Goal: Navigation & Orientation: Understand site structure

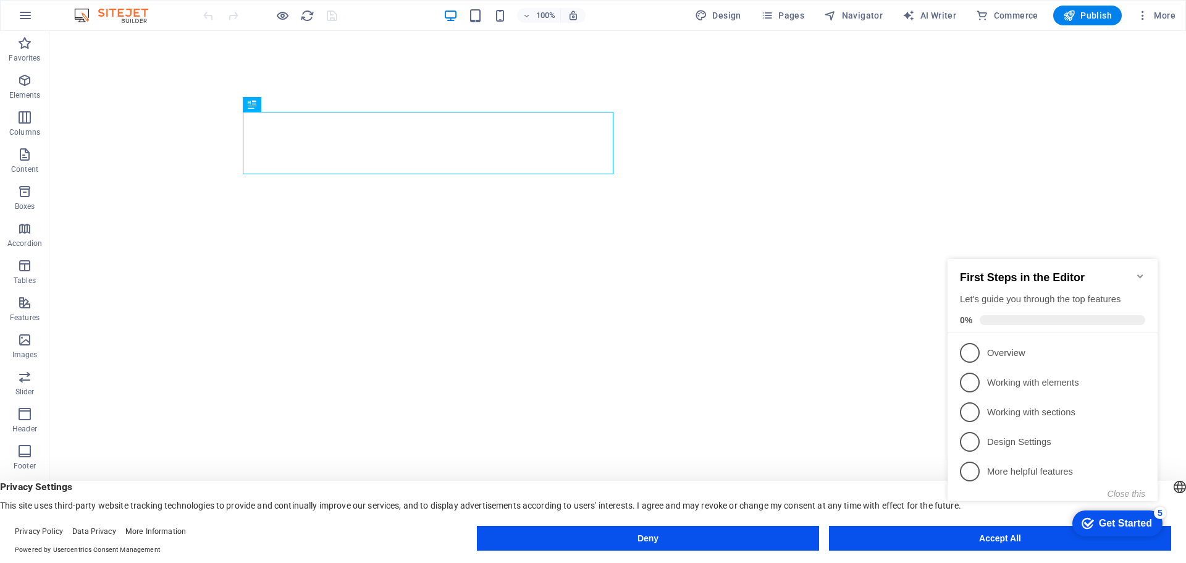
click div "checkmark Get Started 5 First Steps in the Editor Let's guide you through the t…"
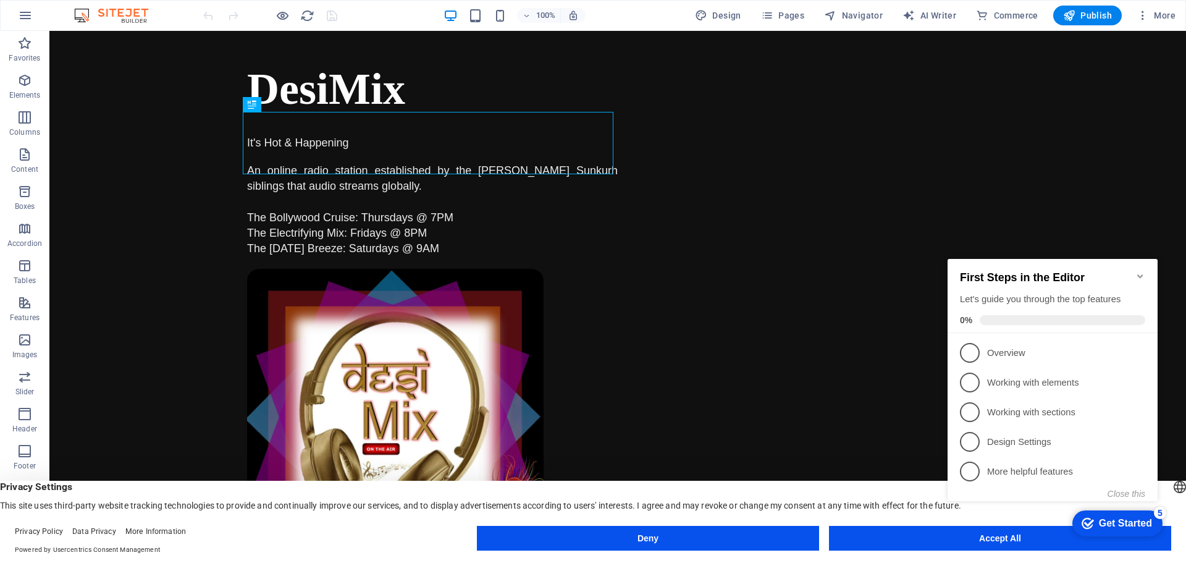
click at [1144, 271] on icon "Minimize checklist" at bounding box center [1140, 276] width 10 height 10
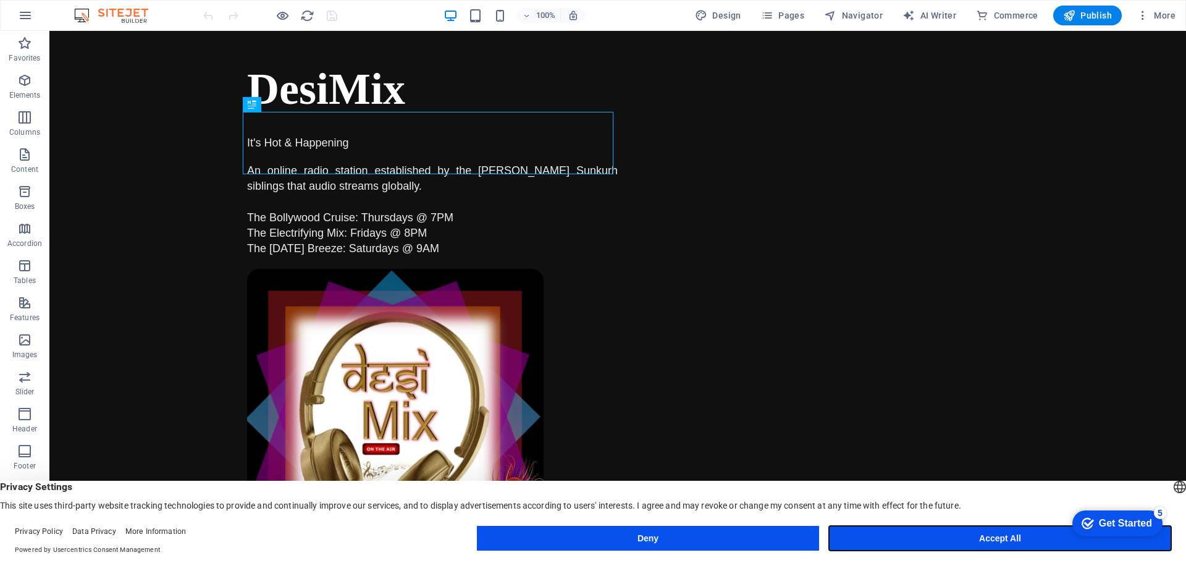
click at [960, 535] on button "Accept All" at bounding box center [1000, 538] width 342 height 25
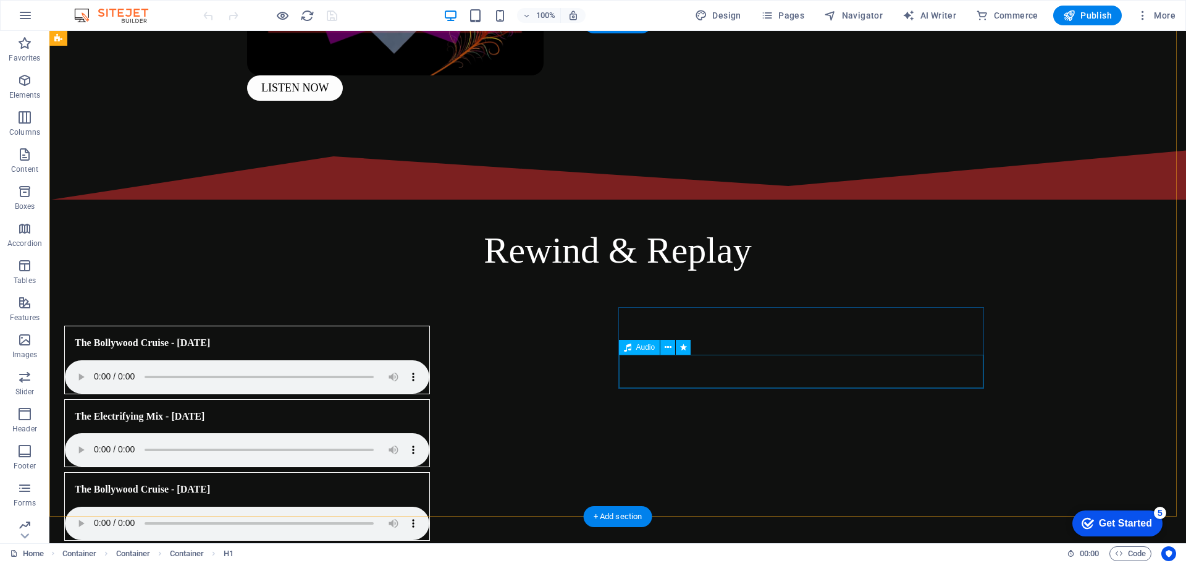
scroll to position [566, 0]
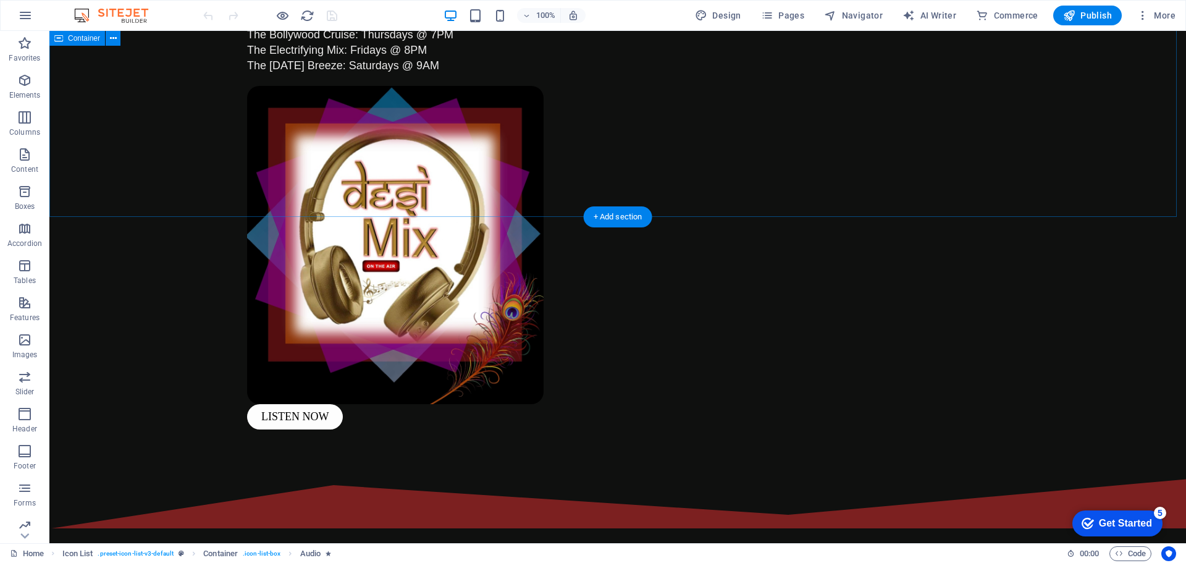
scroll to position [0, 0]
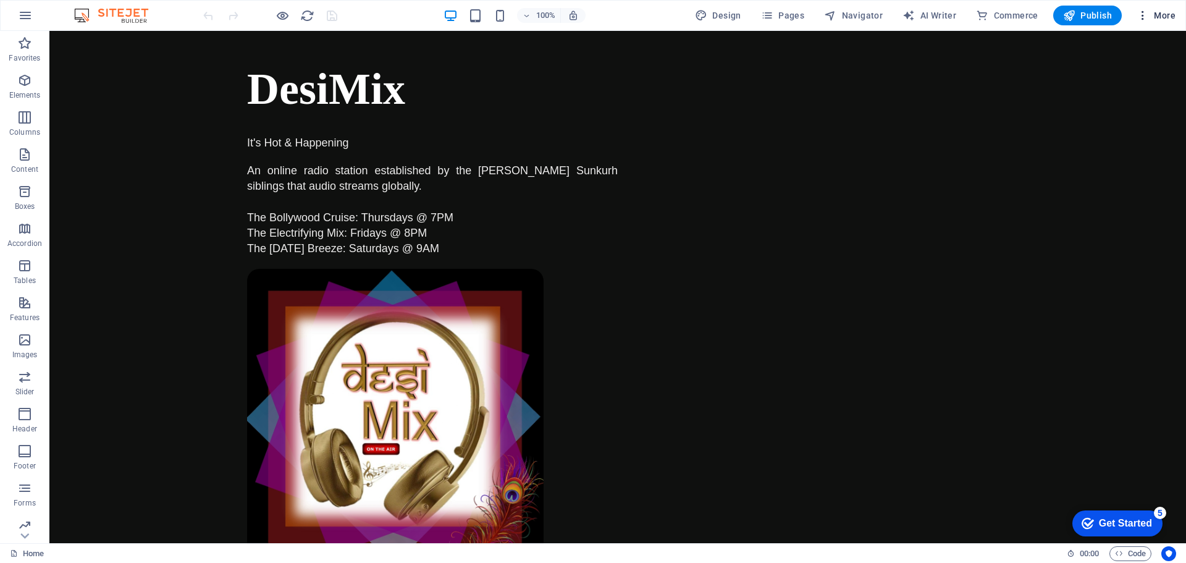
click at [1155, 17] on span "More" at bounding box center [1155, 15] width 39 height 12
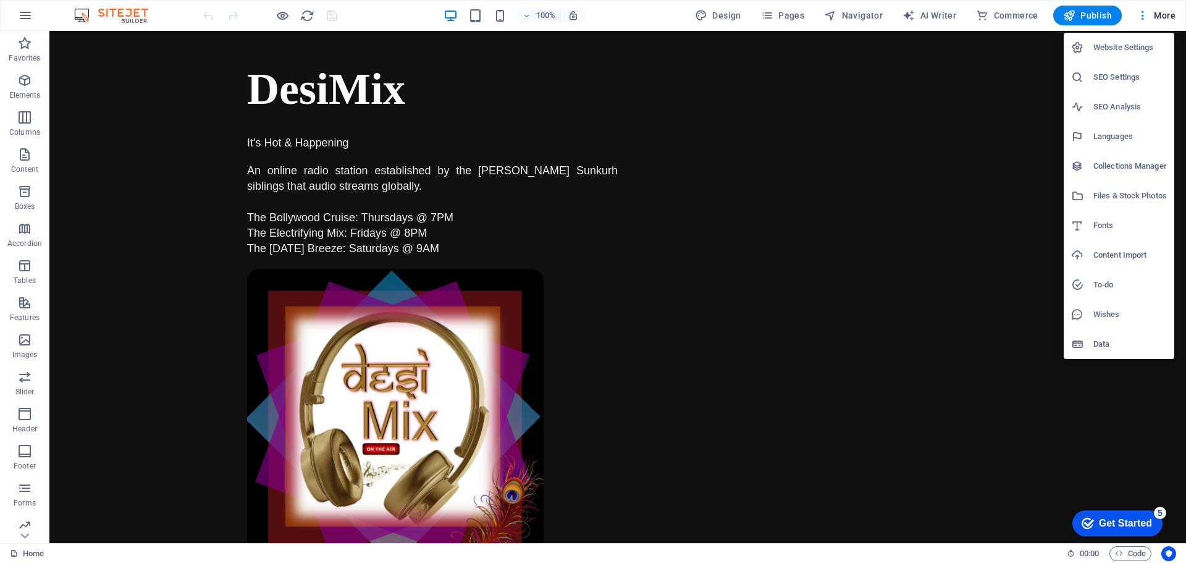
click at [227, 91] on div at bounding box center [593, 281] width 1186 height 563
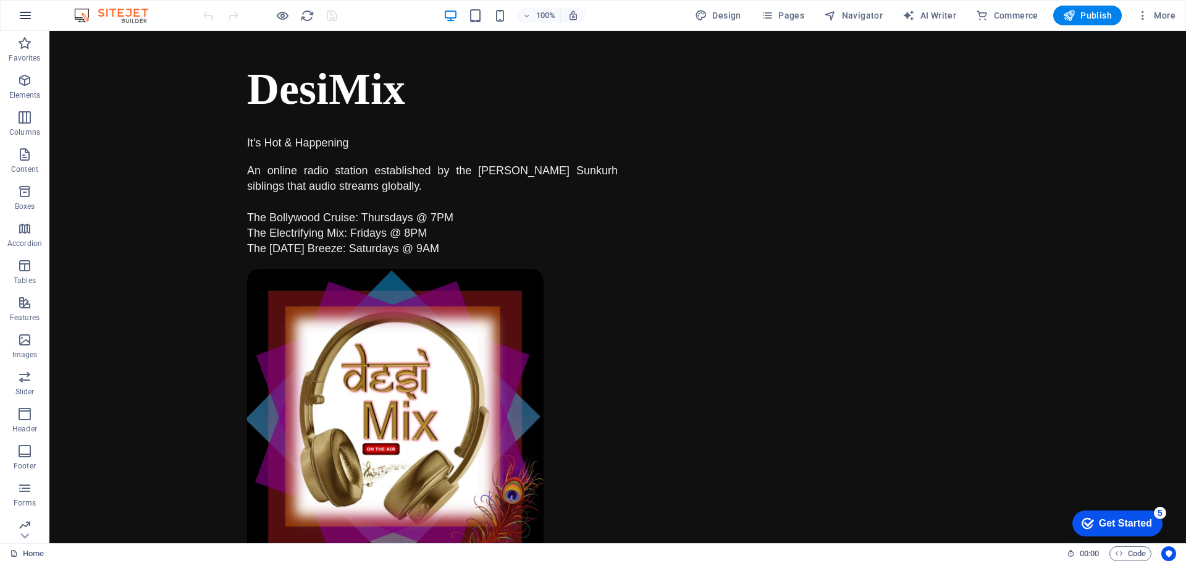
click at [28, 9] on icon "button" at bounding box center [25, 15] width 15 height 15
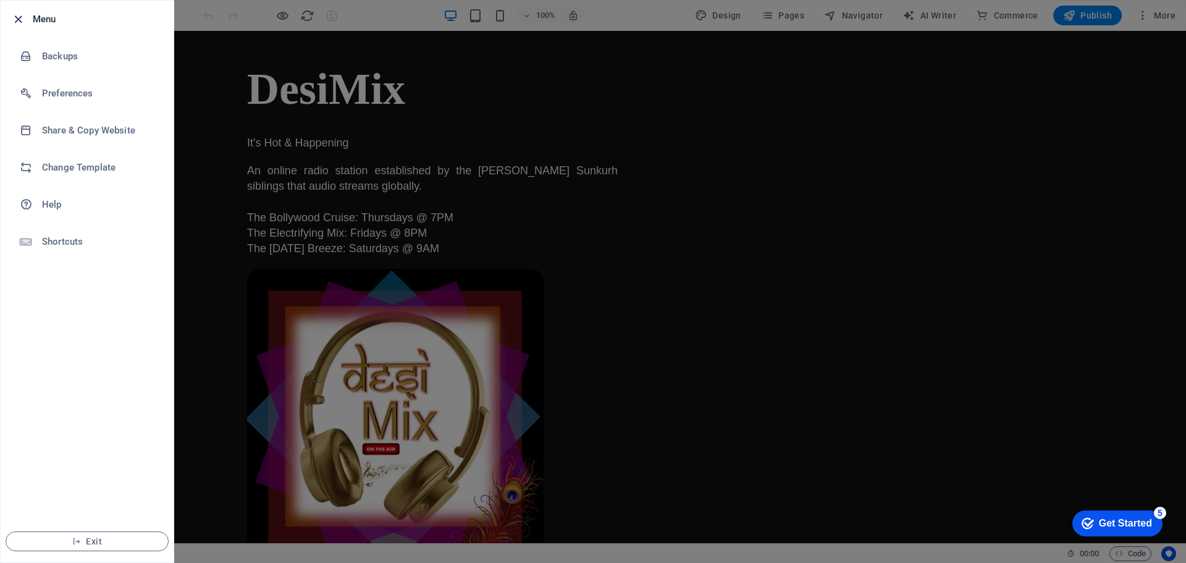
click at [22, 19] on icon "button" at bounding box center [18, 19] width 14 height 14
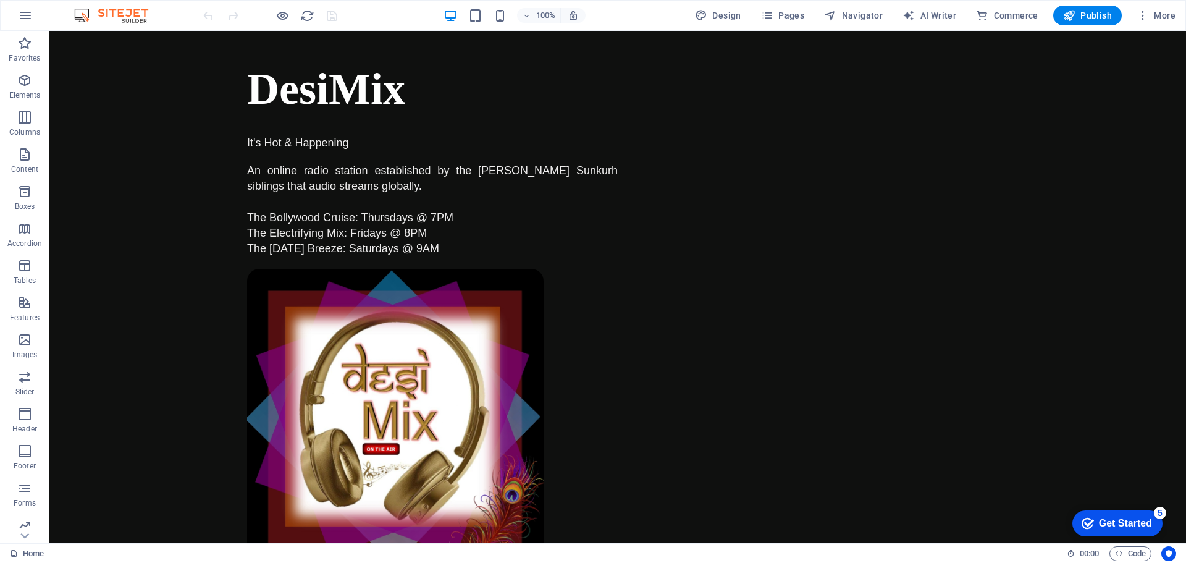
click at [131, 8] on img at bounding box center [117, 15] width 93 height 15
click at [131, 9] on img at bounding box center [117, 15] width 93 height 15
click at [135, 17] on img at bounding box center [117, 15] width 93 height 15
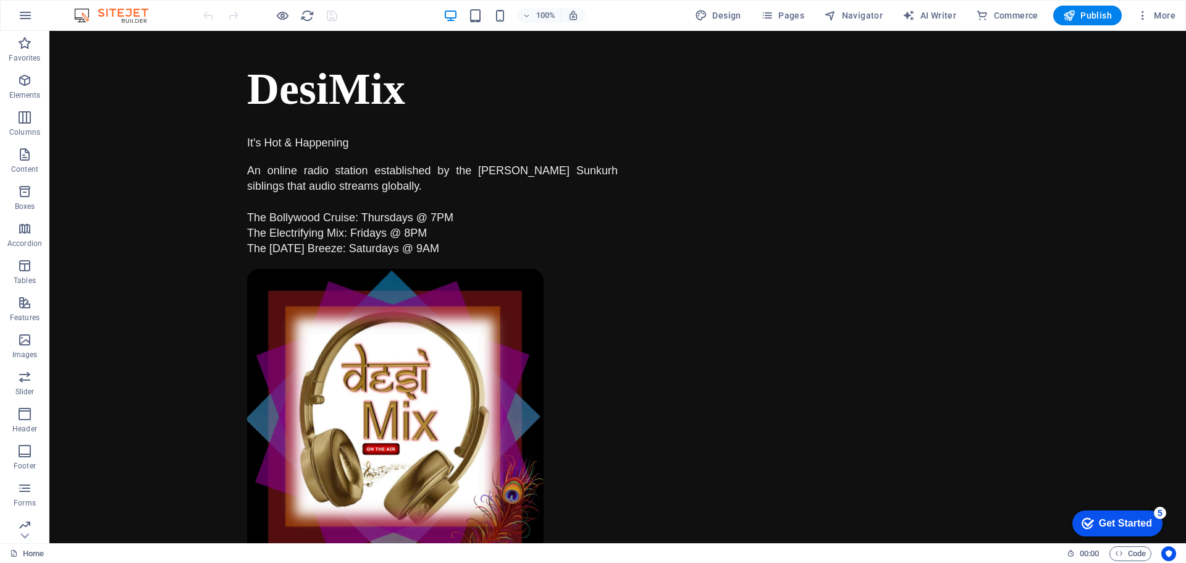
click at [135, 17] on img at bounding box center [117, 15] width 93 height 15
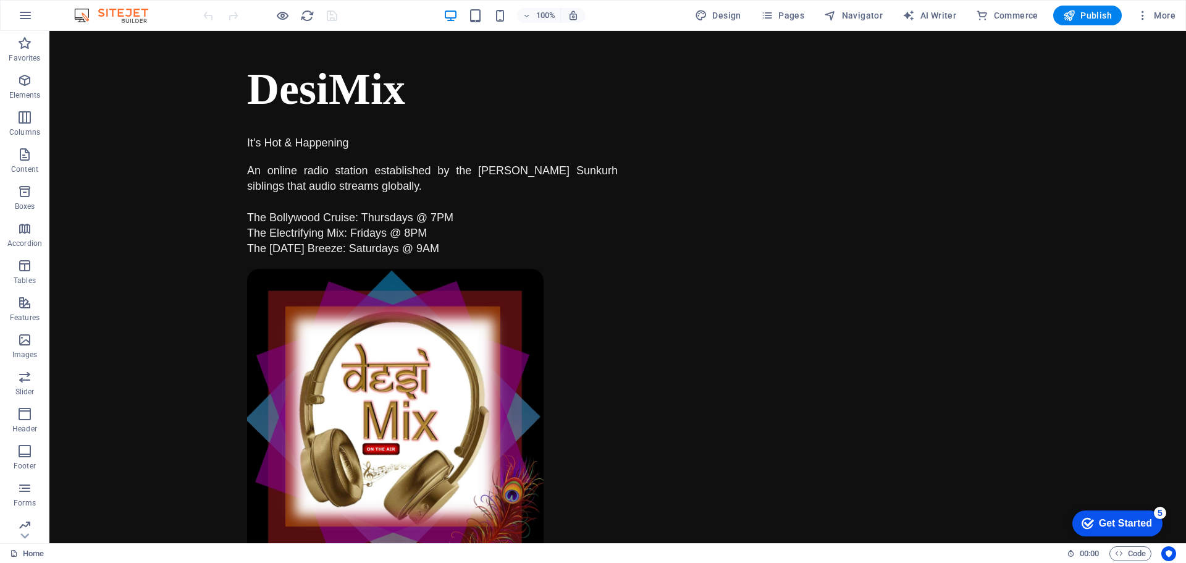
click at [135, 17] on img at bounding box center [117, 15] width 93 height 15
drag, startPoint x: 135, startPoint y: 17, endPoint x: 25, endPoint y: 13, distance: 110.0
click at [25, 13] on div "100% Design Pages Navigator AI Writer Commerce Publish More" at bounding box center [593, 16] width 1184 height 30
click at [25, 13] on icon "button" at bounding box center [25, 15] width 15 height 15
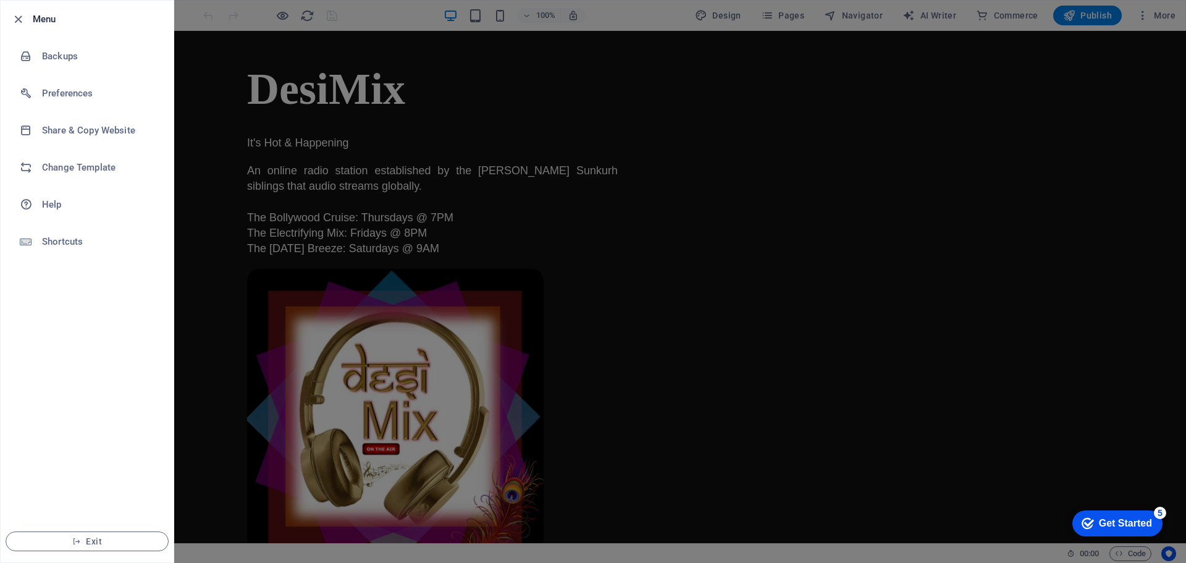
click at [224, 124] on div at bounding box center [593, 281] width 1186 height 563
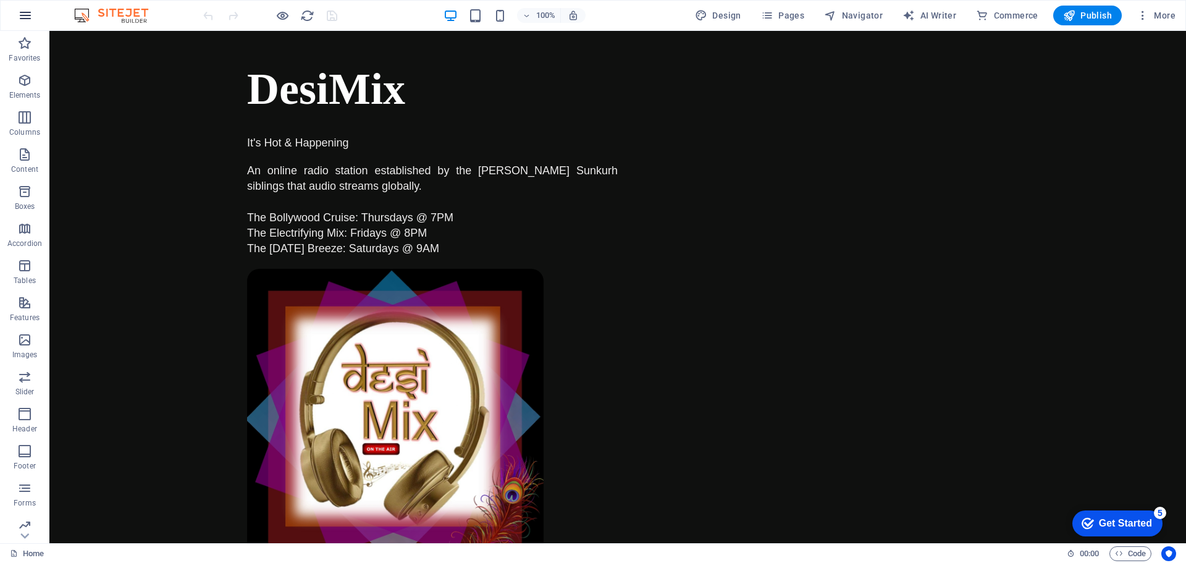
click at [32, 21] on icon "button" at bounding box center [25, 15] width 15 height 15
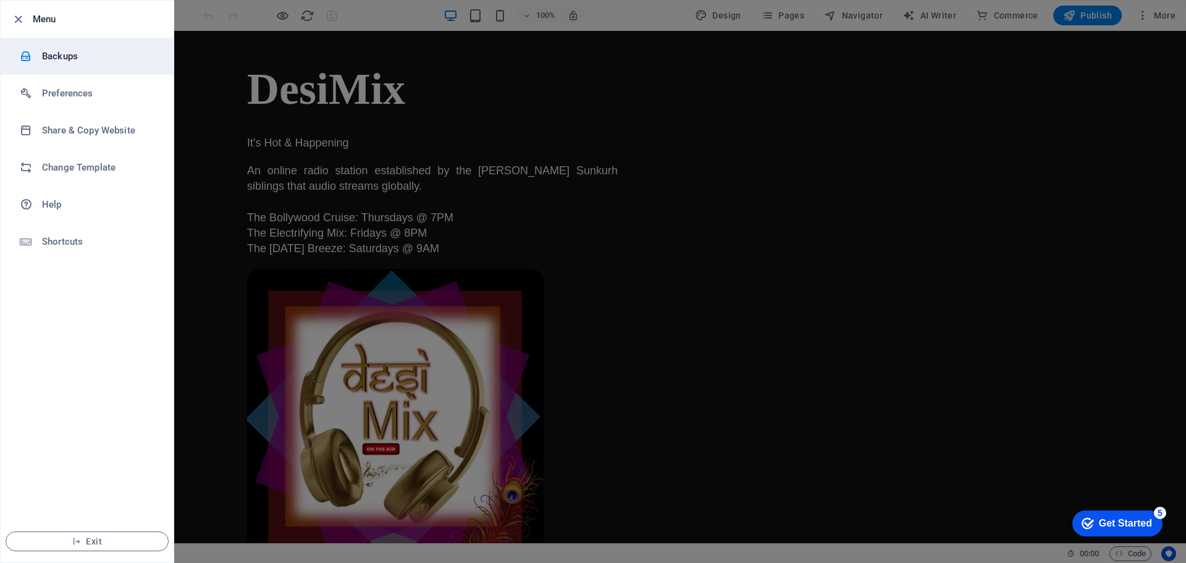
click at [57, 61] on h6 "Backups" at bounding box center [99, 56] width 114 height 15
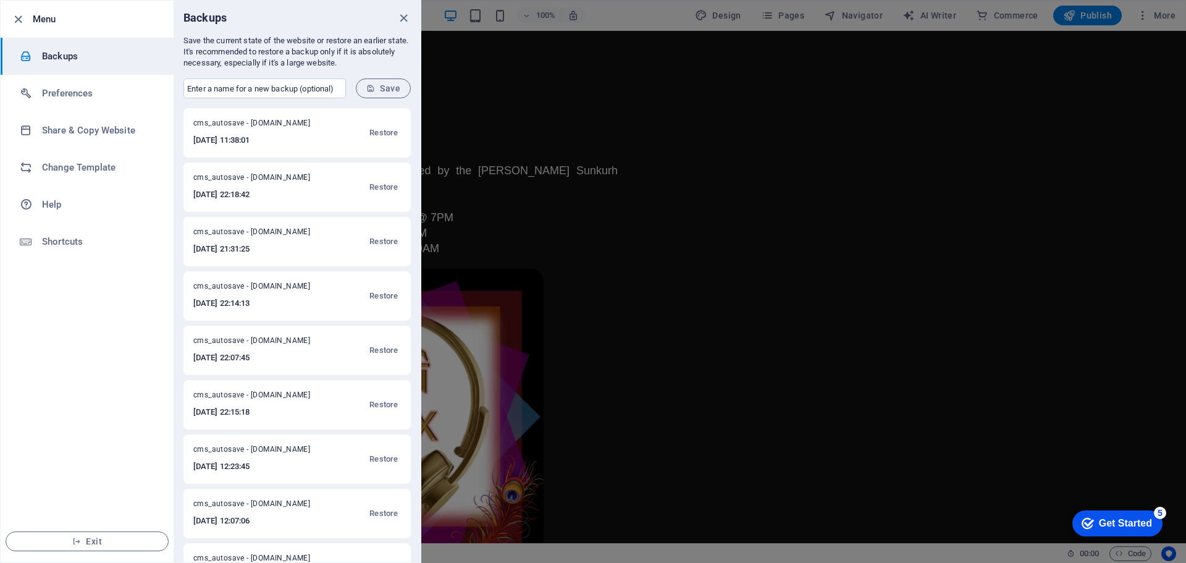
click at [400, 25] on div "Backups" at bounding box center [297, 18] width 247 height 35
click at [401, 19] on icon "close" at bounding box center [403, 18] width 14 height 14
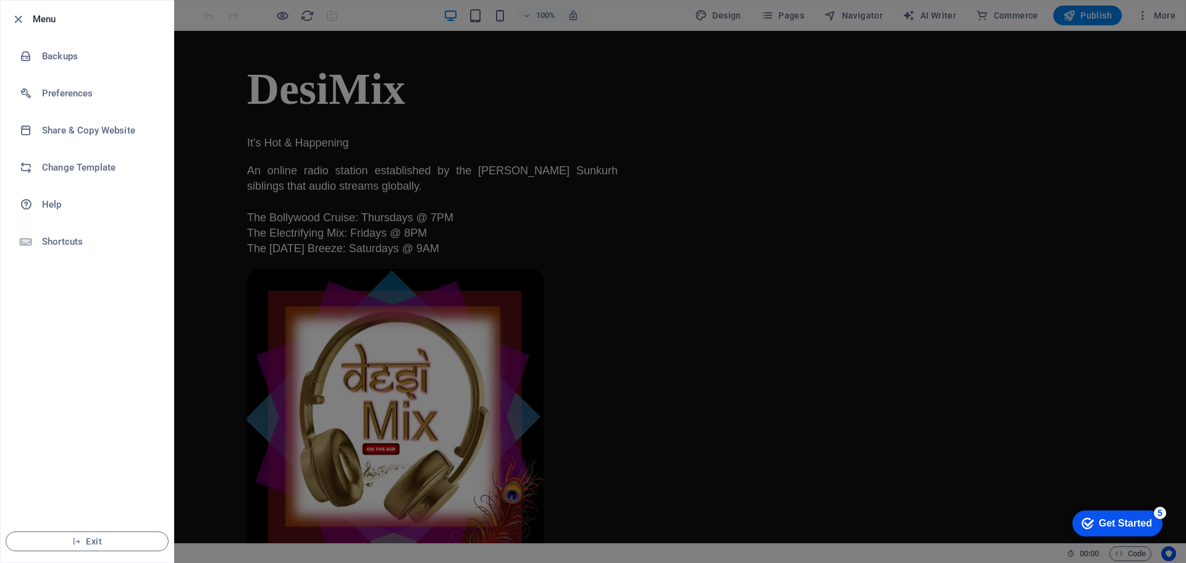
click at [1164, 18] on div at bounding box center [593, 281] width 1186 height 563
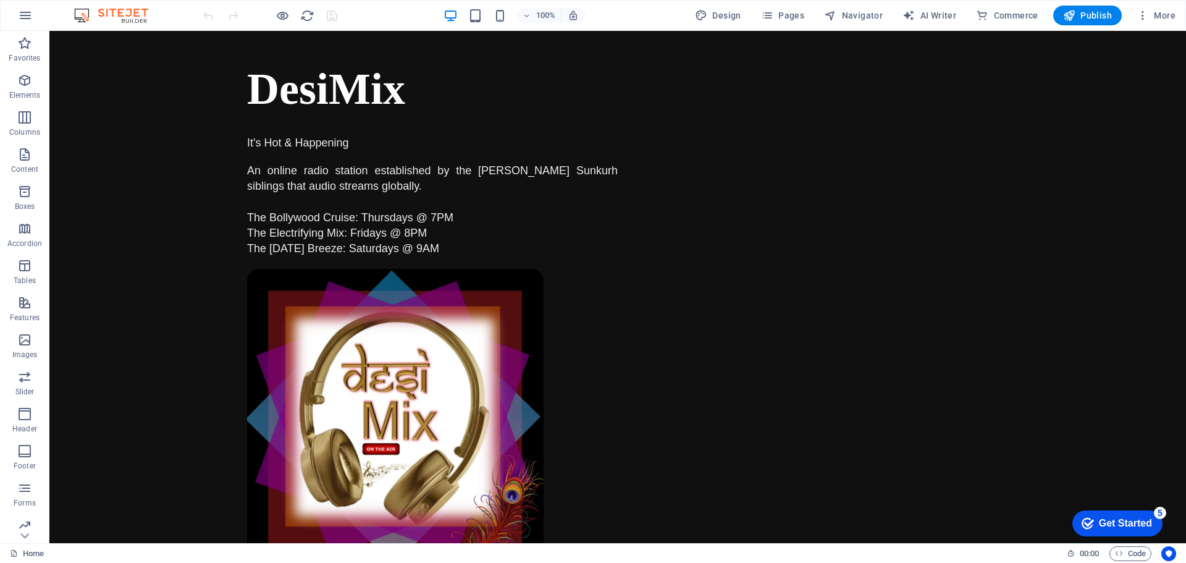
click at [1164, 18] on span "More" at bounding box center [1155, 15] width 39 height 12
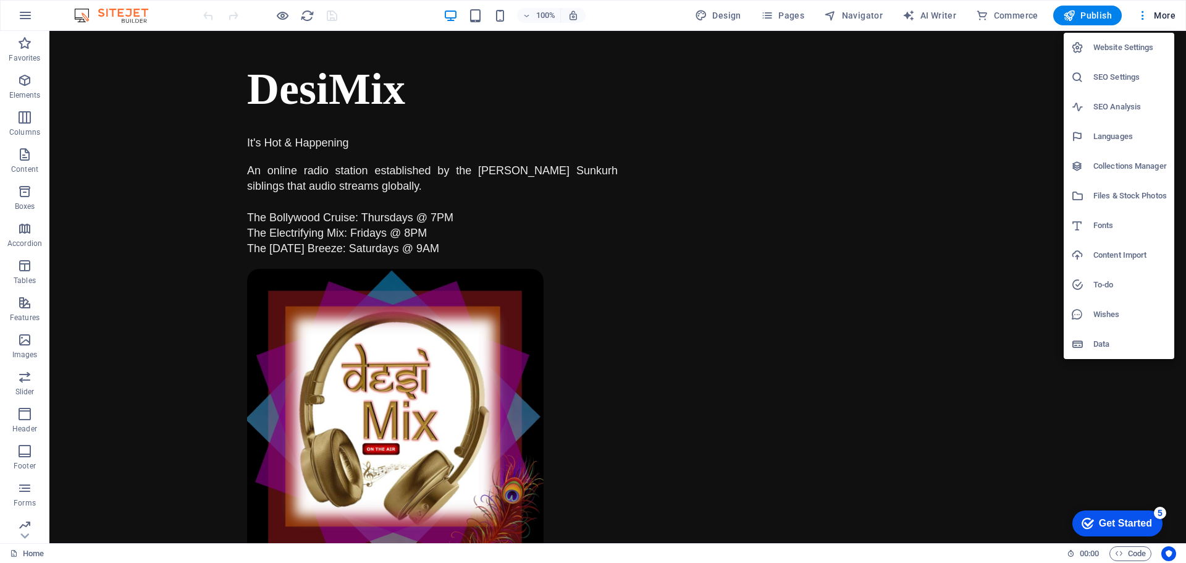
click at [1117, 51] on h6 "Website Settings" at bounding box center [1129, 47] width 73 height 15
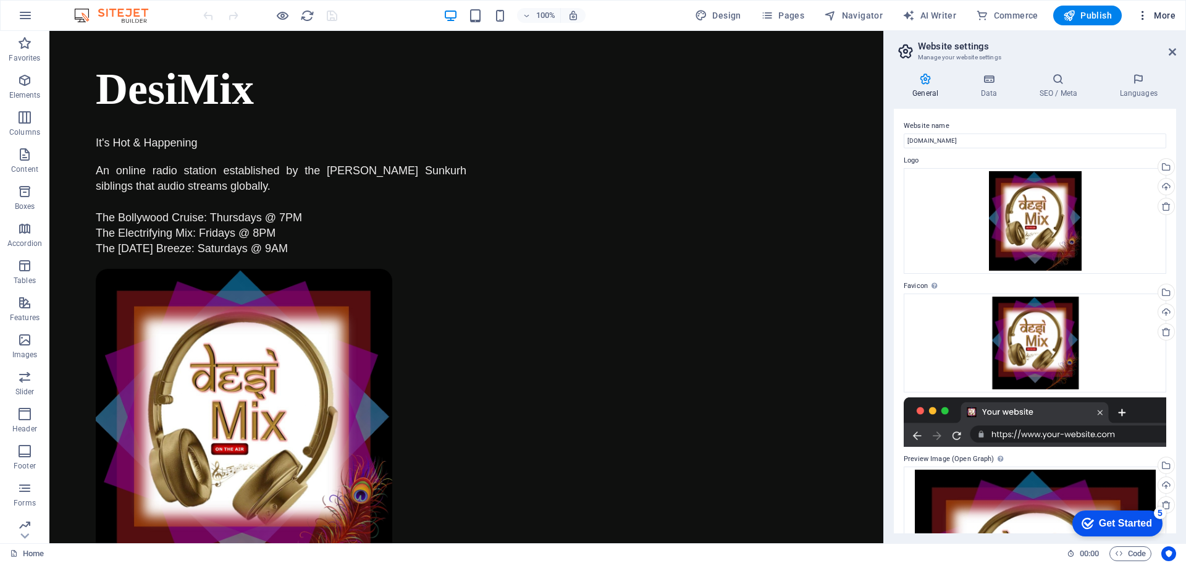
click at [1158, 15] on span "More" at bounding box center [1155, 15] width 39 height 12
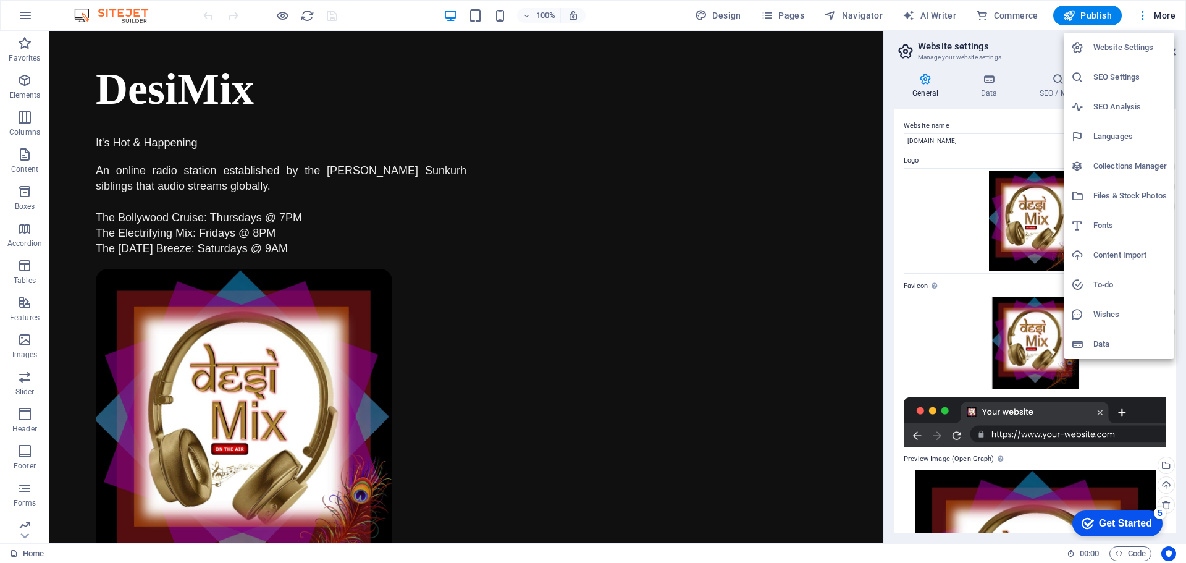
click at [994, 145] on div at bounding box center [593, 281] width 1186 height 563
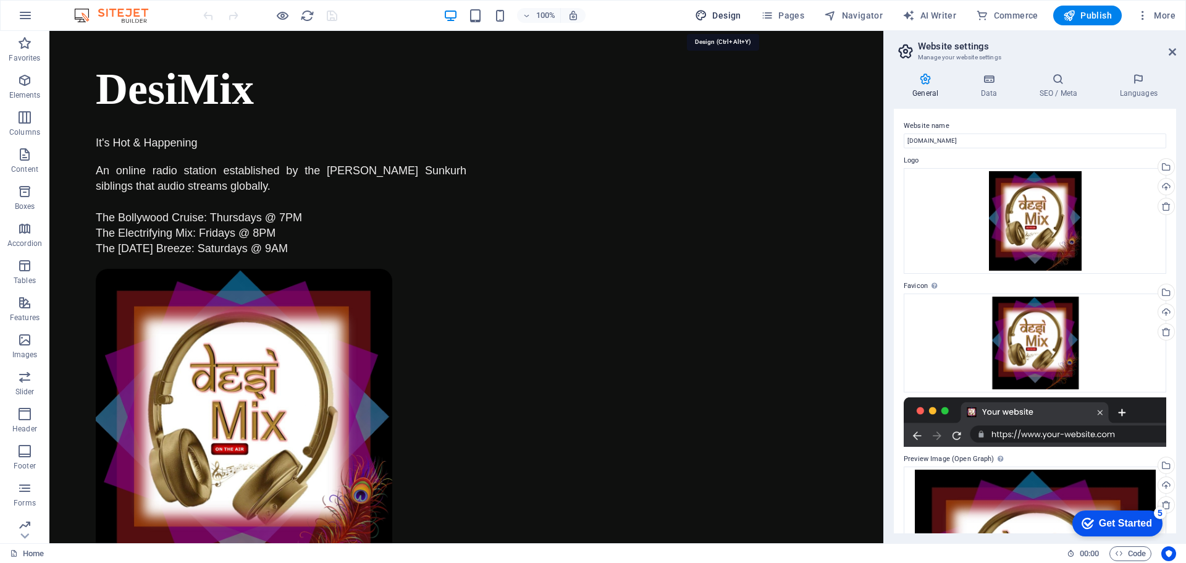
click at [730, 18] on span "Design" at bounding box center [718, 15] width 46 height 12
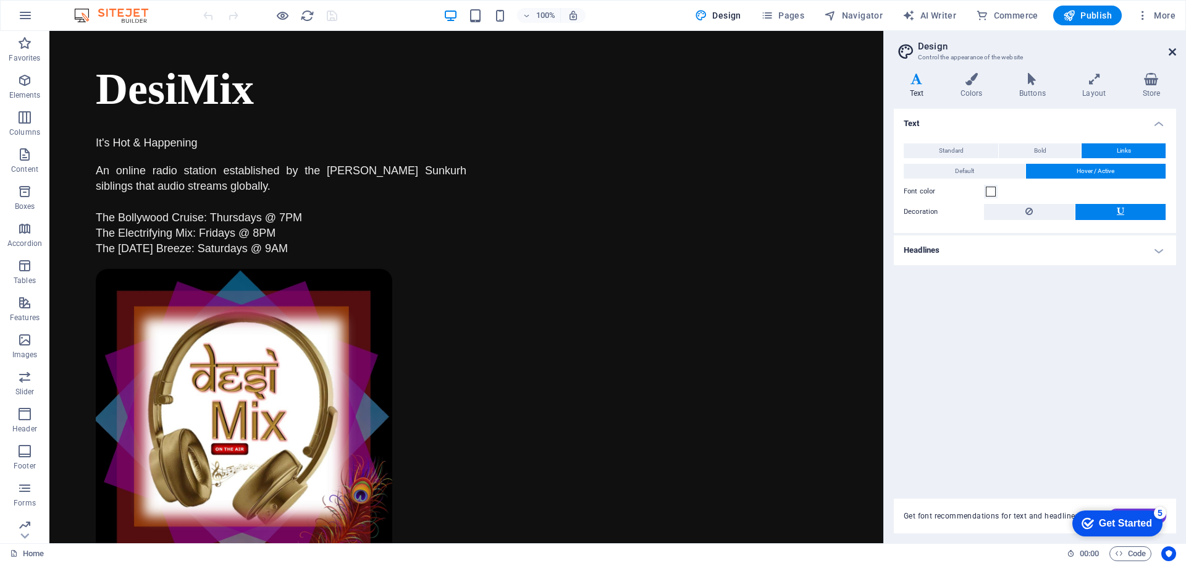
click at [1168, 53] on icon at bounding box center [1171, 52] width 7 height 10
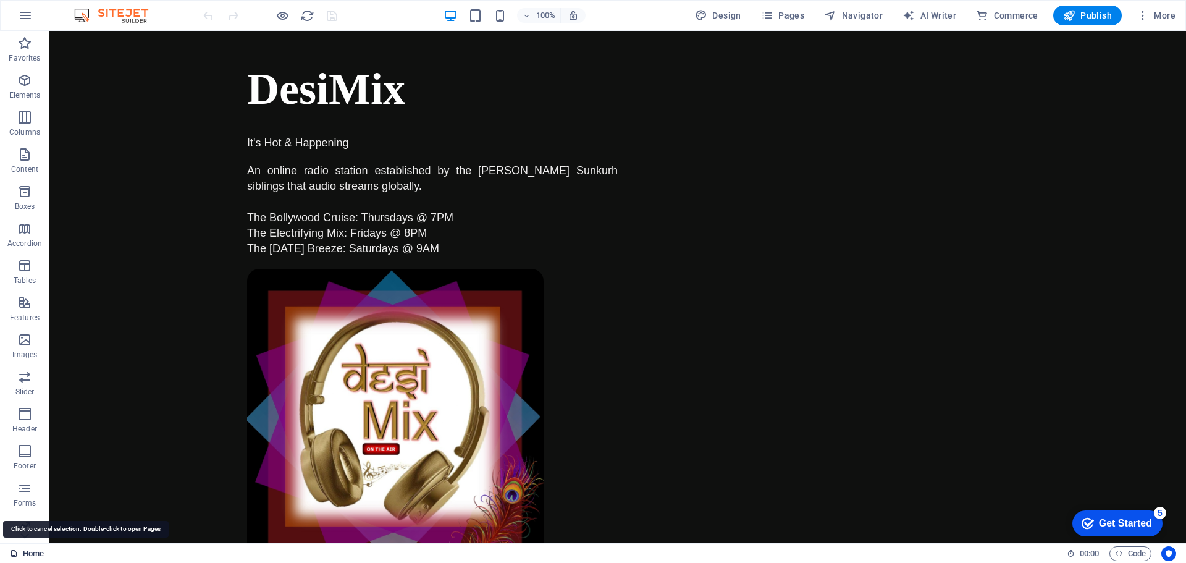
click at [33, 555] on link "Home" at bounding box center [27, 553] width 34 height 15
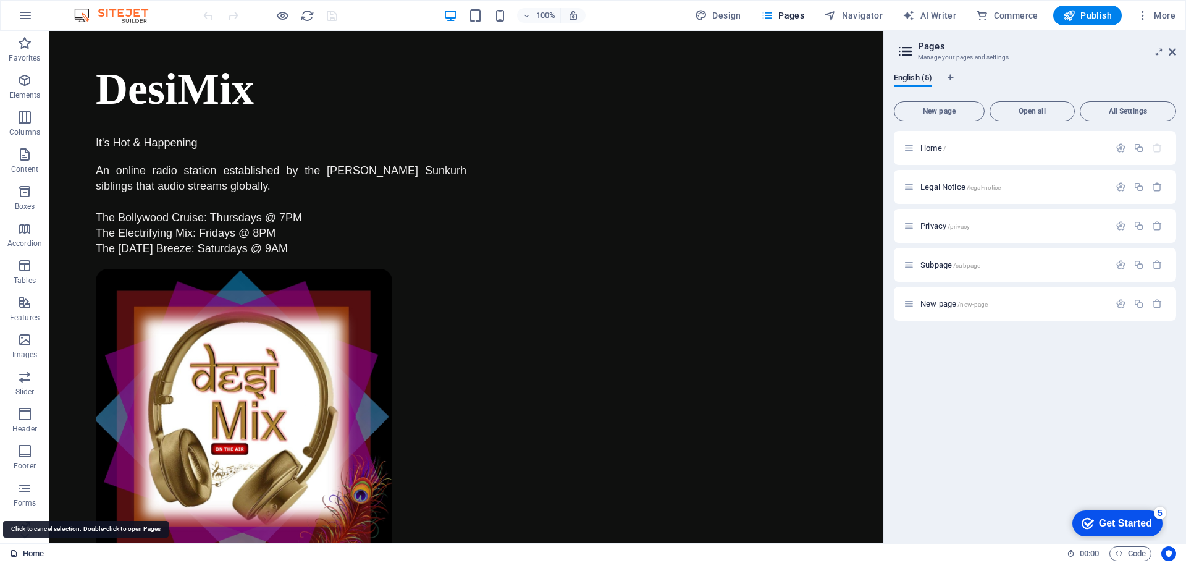
click at [33, 555] on link "Home" at bounding box center [27, 553] width 34 height 15
click at [929, 188] on span "Legal Notice /legal-notice" at bounding box center [960, 186] width 80 height 9
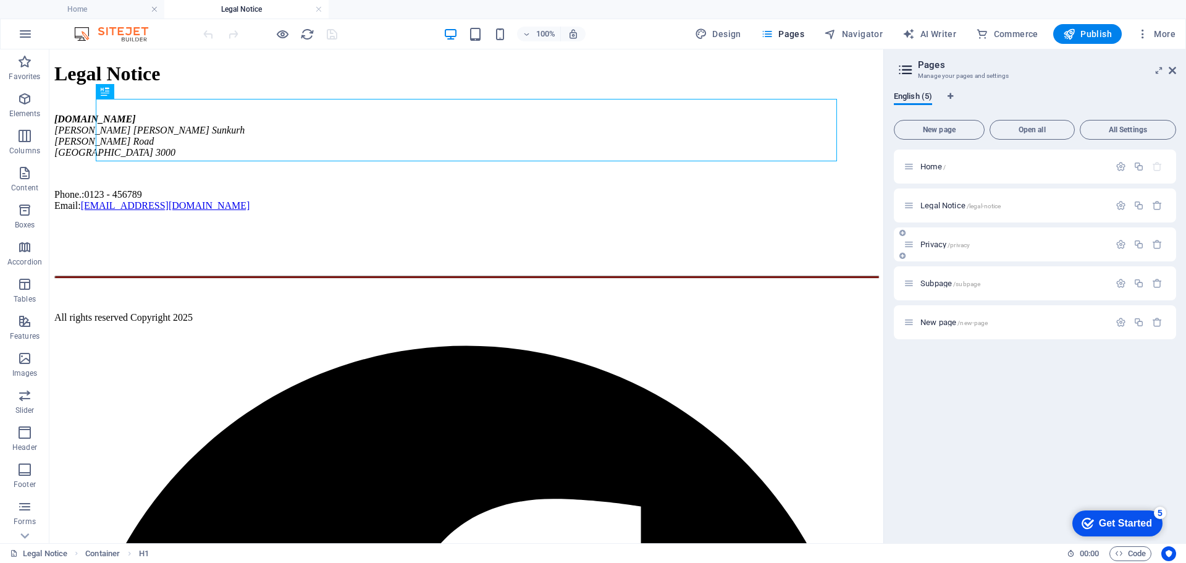
click at [991, 249] on div "Privacy /privacy" at bounding box center [1006, 244] width 206 height 14
click at [934, 246] on span "Privacy /privacy" at bounding box center [944, 244] width 49 height 9
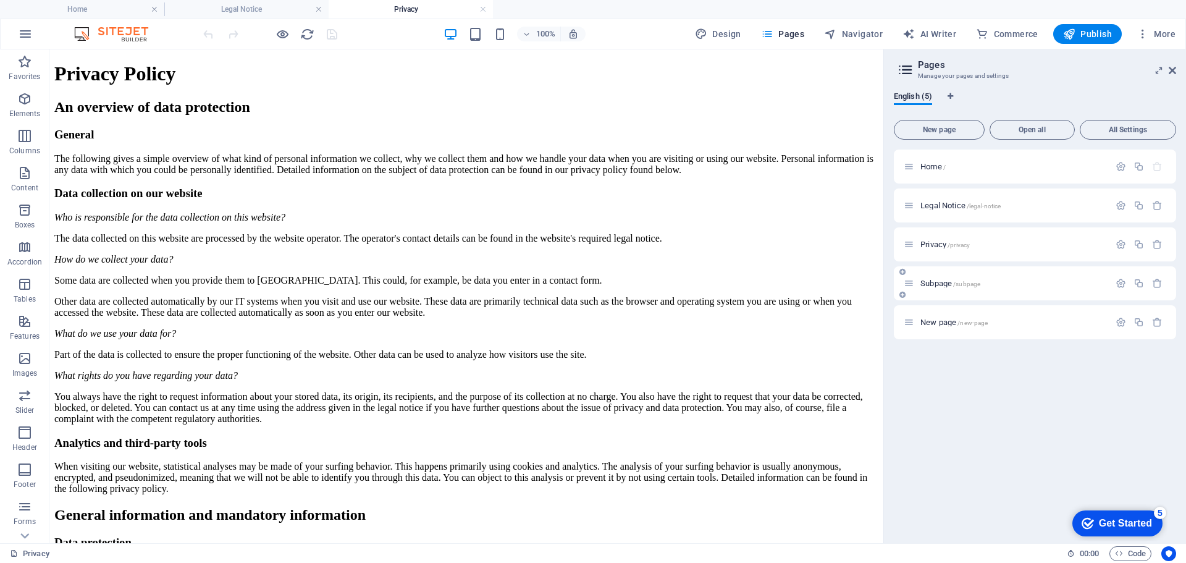
click at [942, 284] on span "Subpage /subpage" at bounding box center [950, 283] width 60 height 9
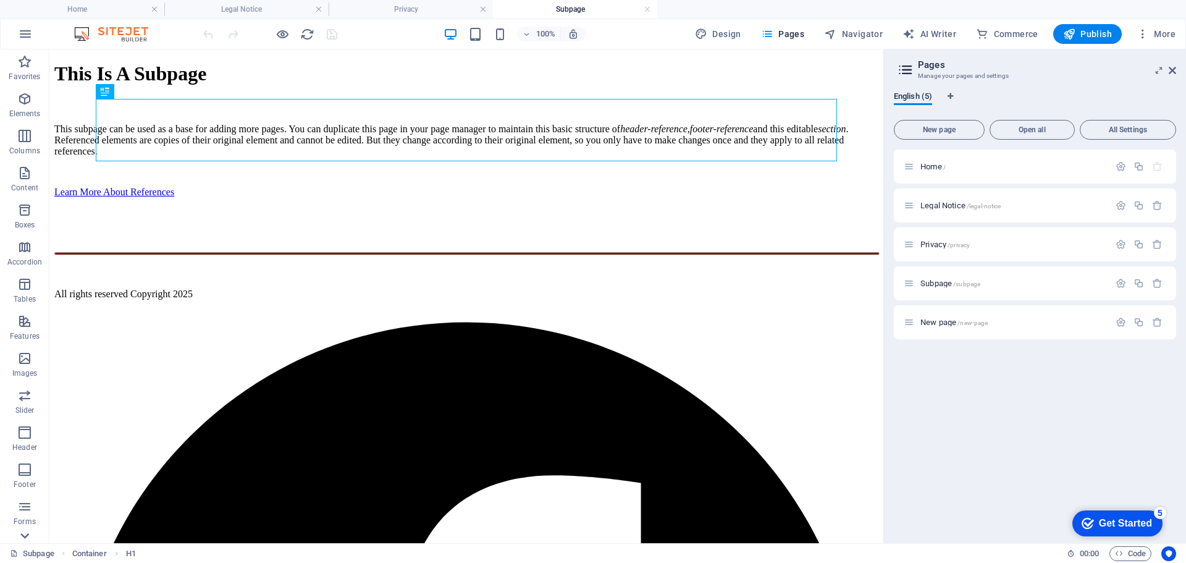
click at [28, 65] on icon at bounding box center [24, 56] width 17 height 17
click at [934, 164] on span "Home /" at bounding box center [932, 166] width 25 height 9
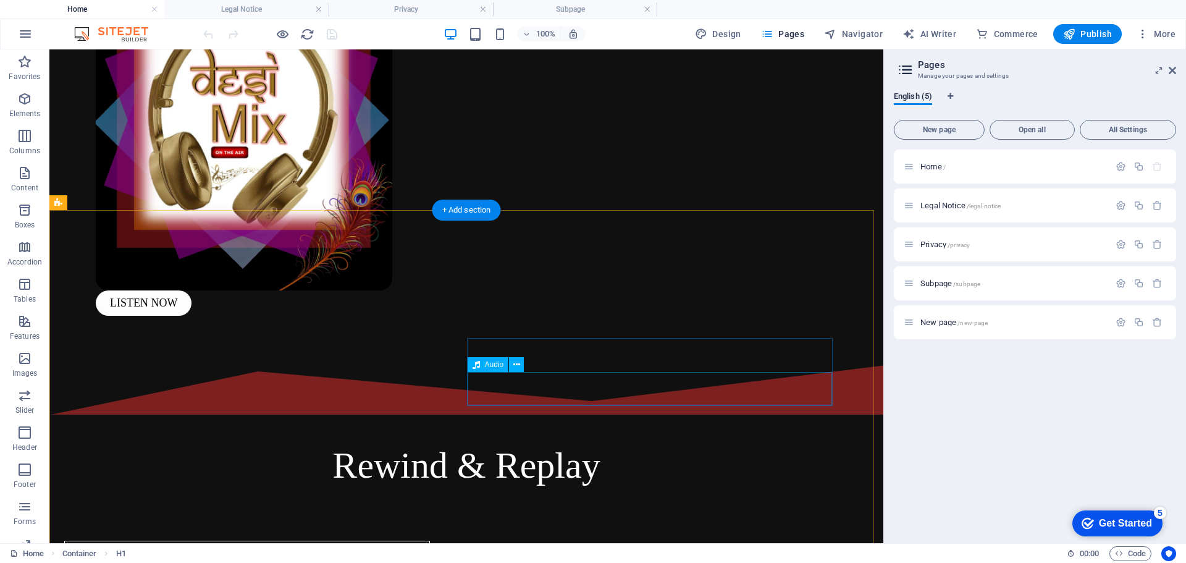
scroll to position [0, 0]
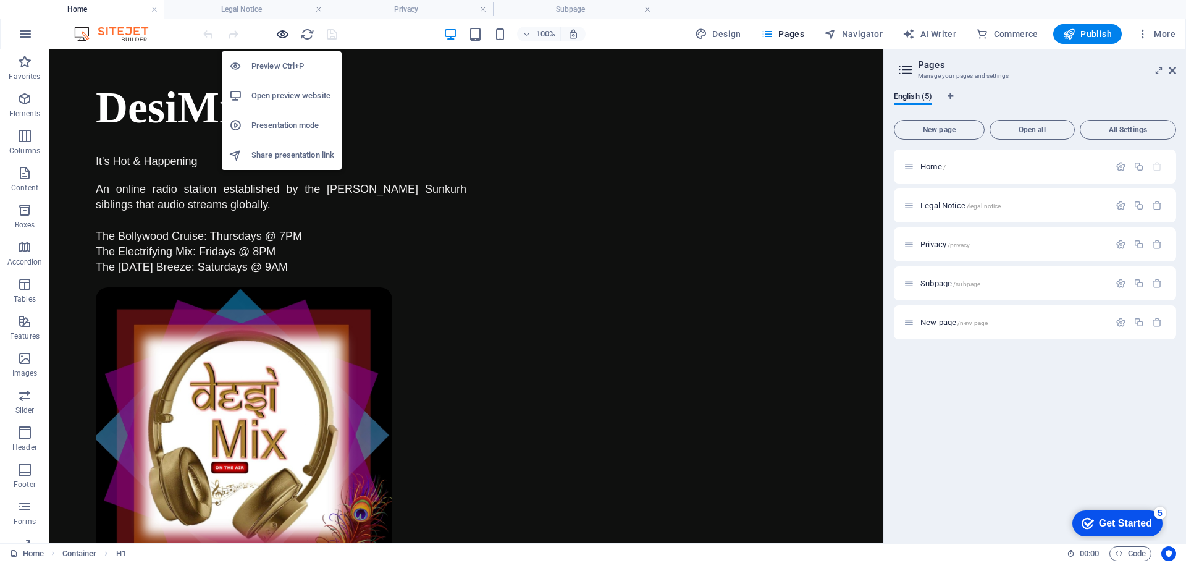
click at [280, 35] on icon "button" at bounding box center [282, 34] width 14 height 14
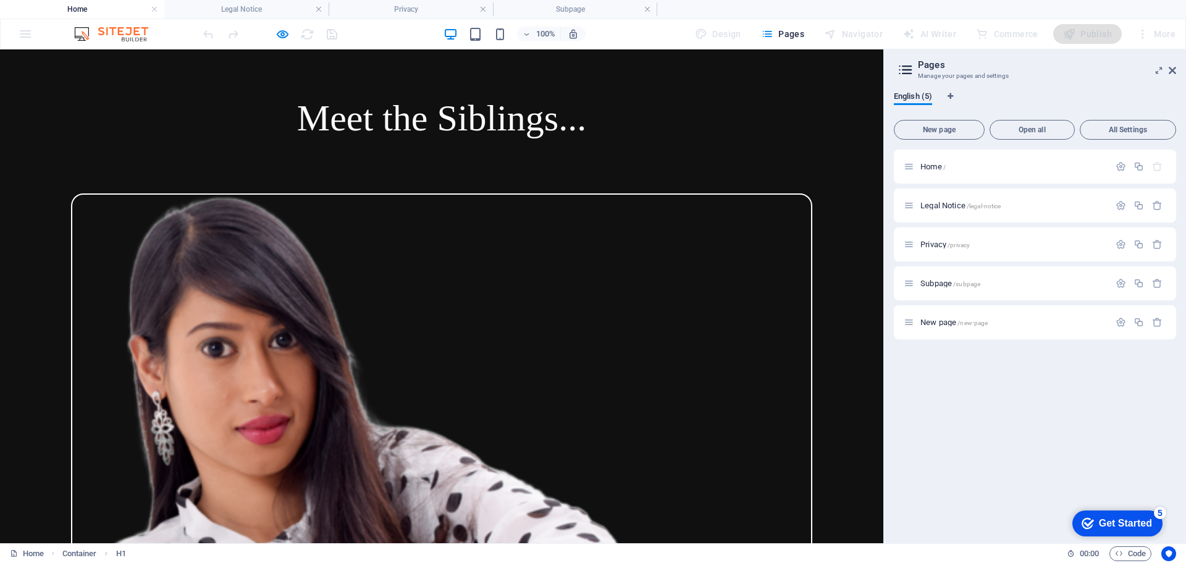
scroll to position [1868, 0]
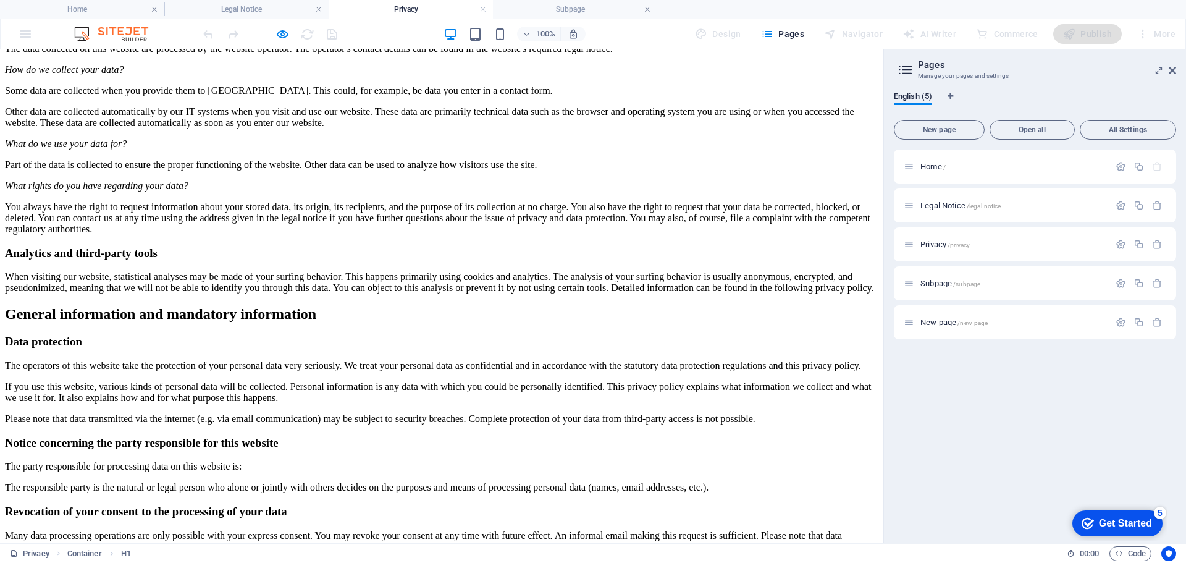
scroll to position [0, 0]
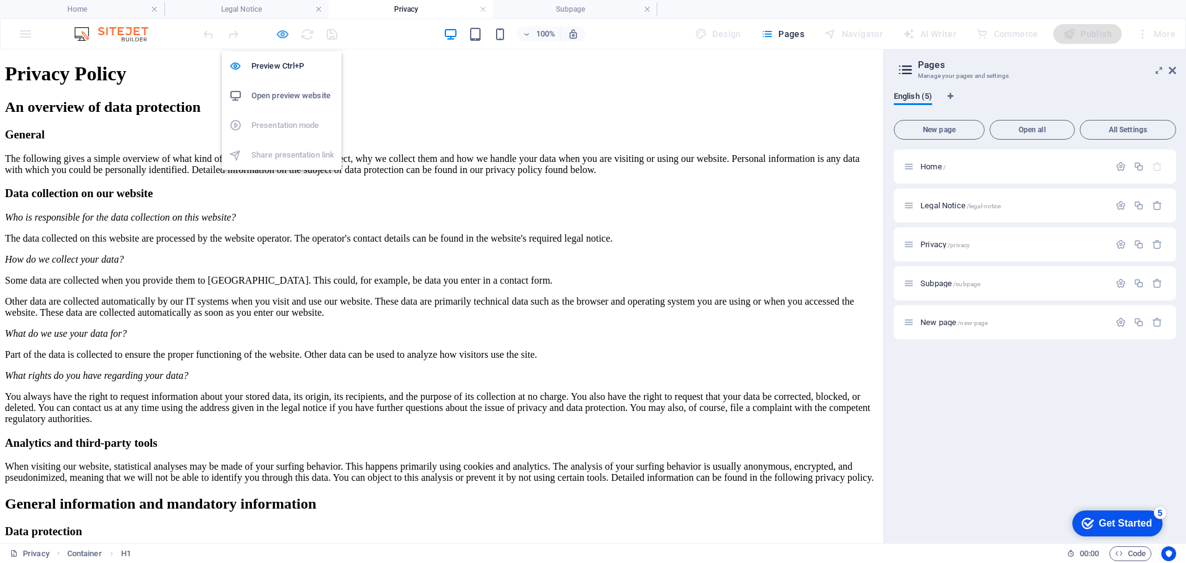
click at [277, 36] on icon "button" at bounding box center [282, 34] width 14 height 14
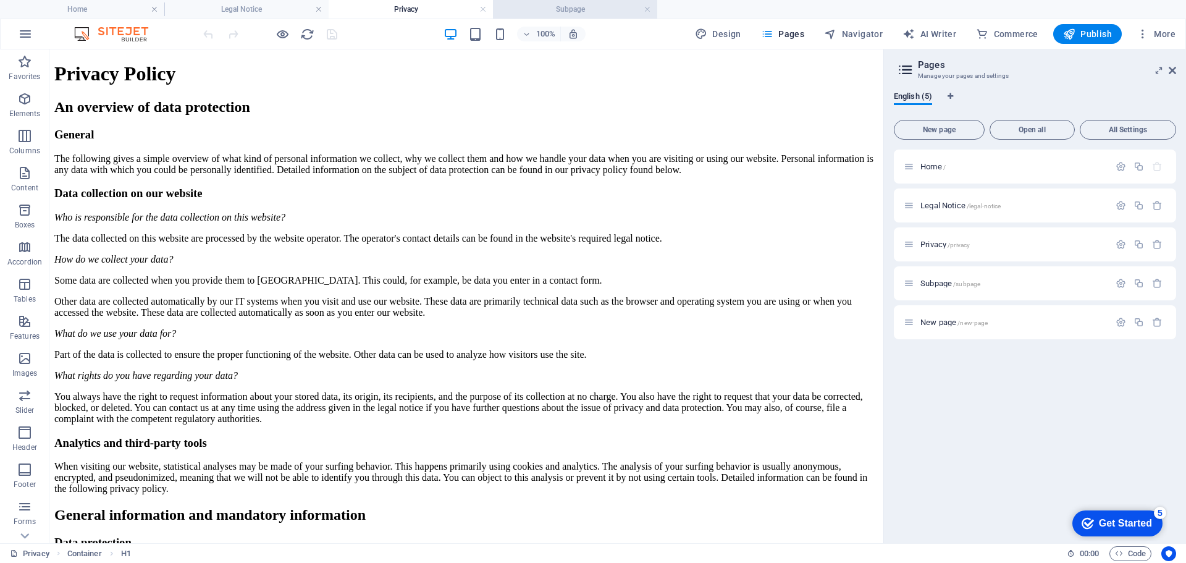
click at [610, 7] on h4 "Subpage" at bounding box center [575, 9] width 164 height 14
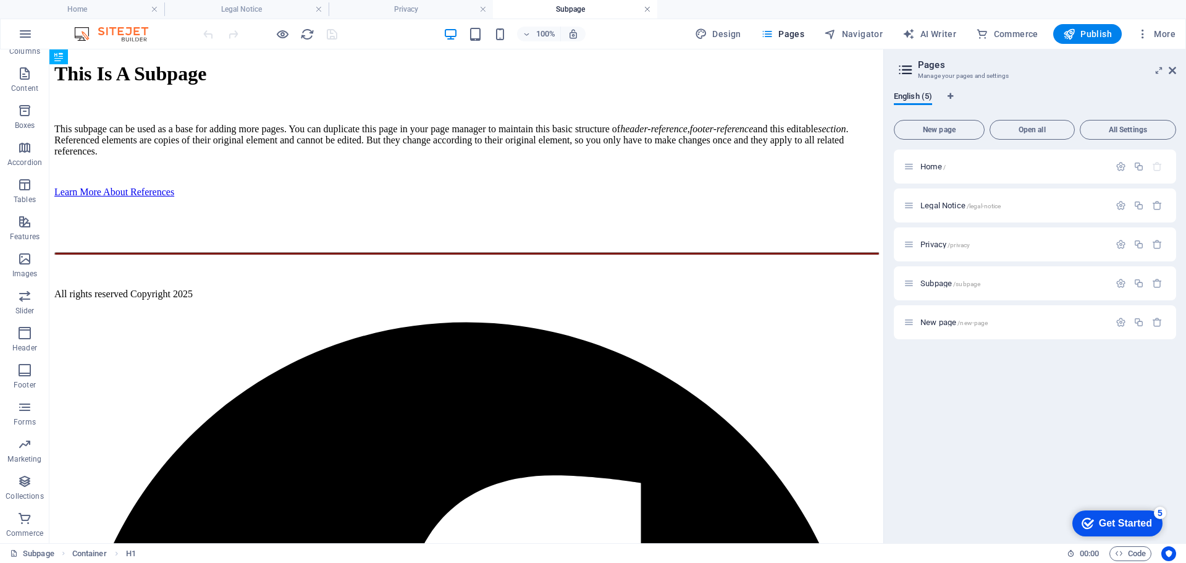
click at [648, 7] on link at bounding box center [646, 10] width 7 height 12
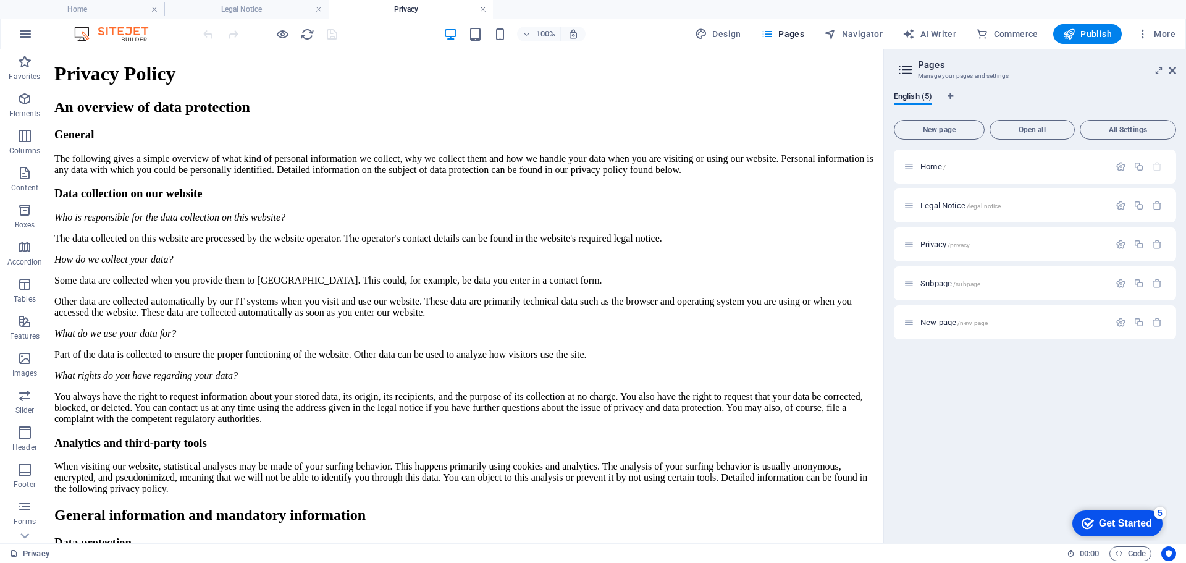
click at [480, 9] on link at bounding box center [482, 10] width 7 height 12
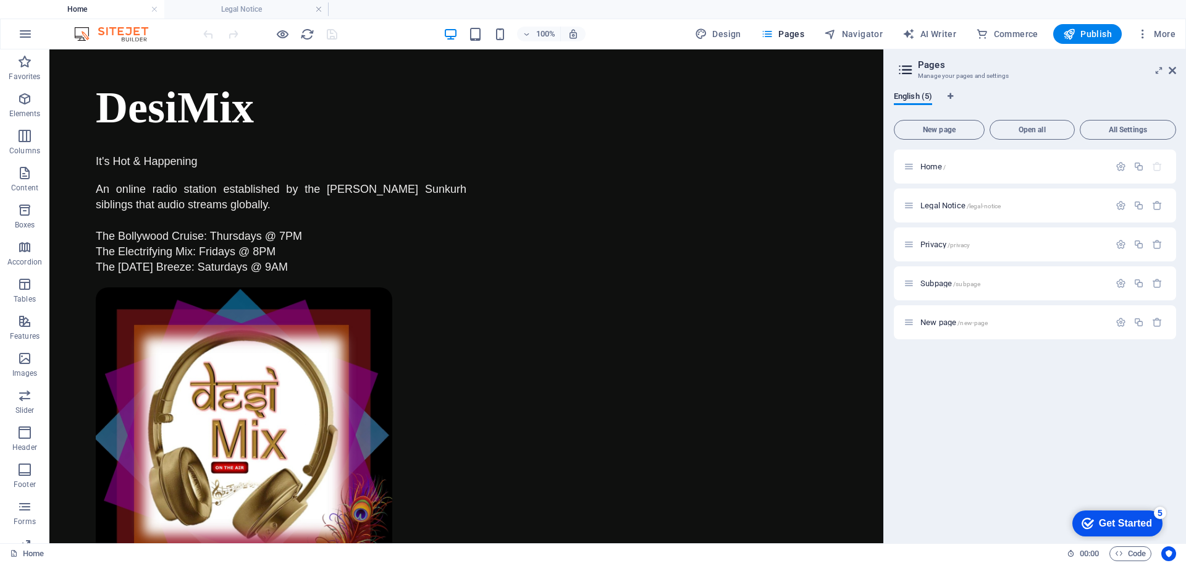
scroll to position [1868, 0]
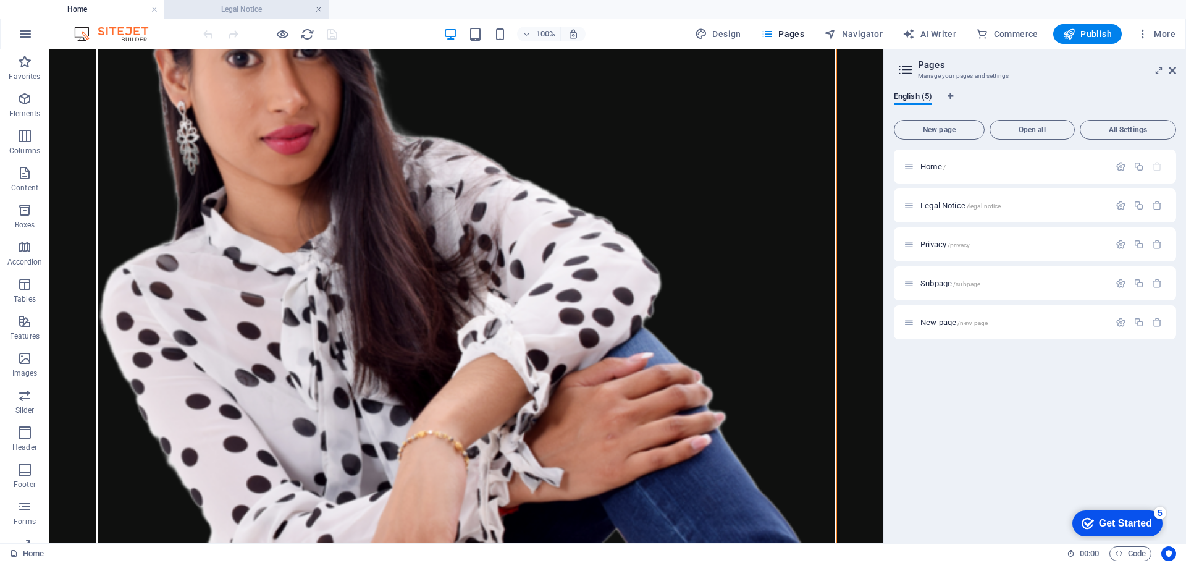
click at [321, 6] on link at bounding box center [318, 10] width 7 height 12
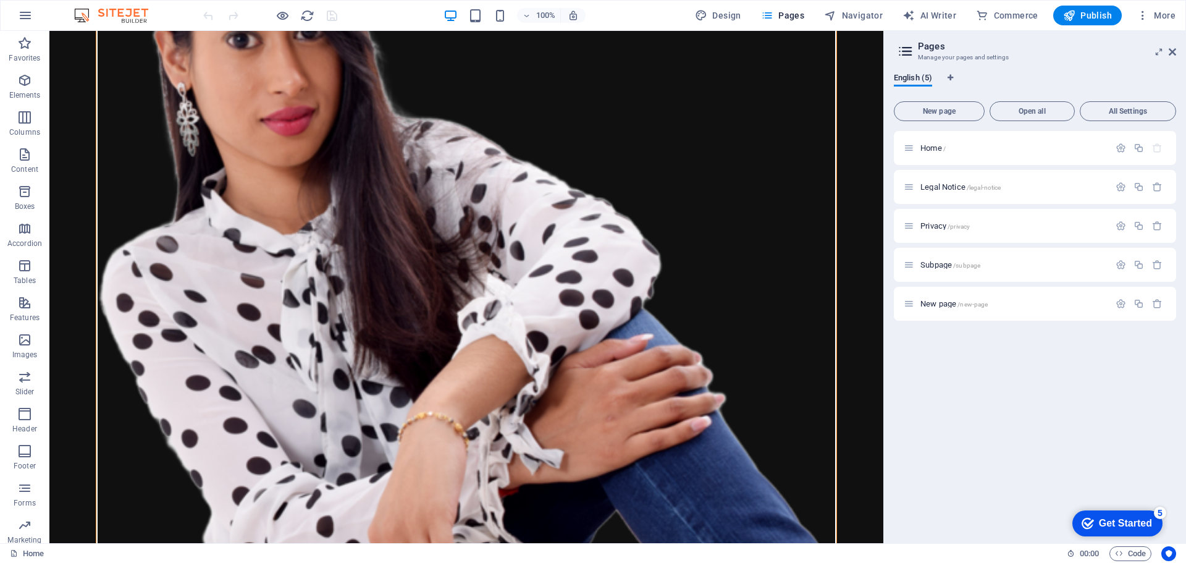
scroll to position [1850, 0]
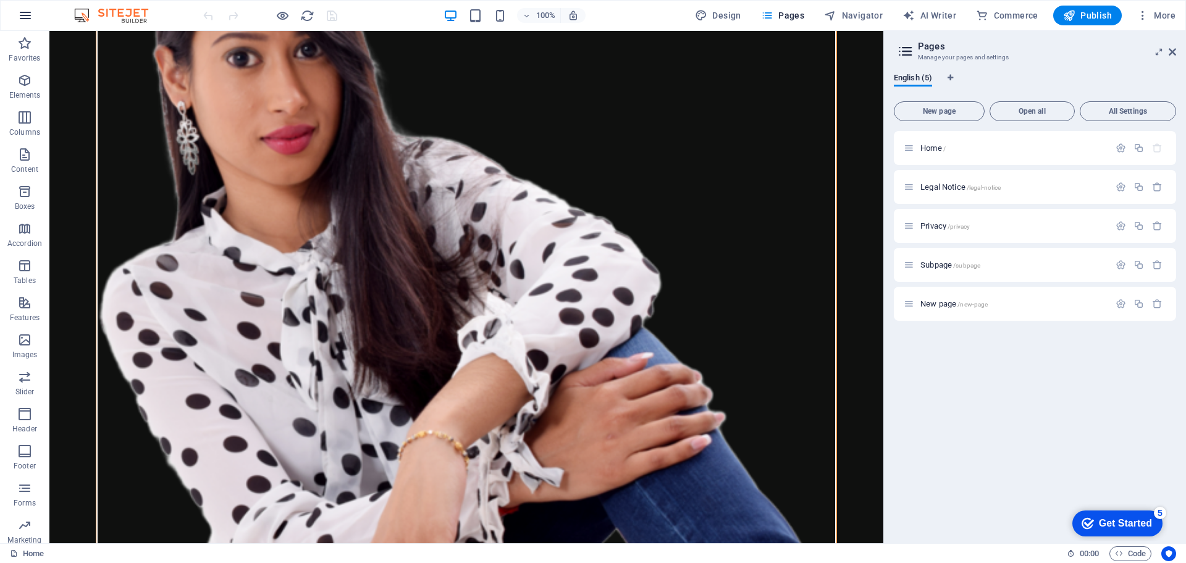
click at [24, 20] on icon "button" at bounding box center [25, 15] width 15 height 15
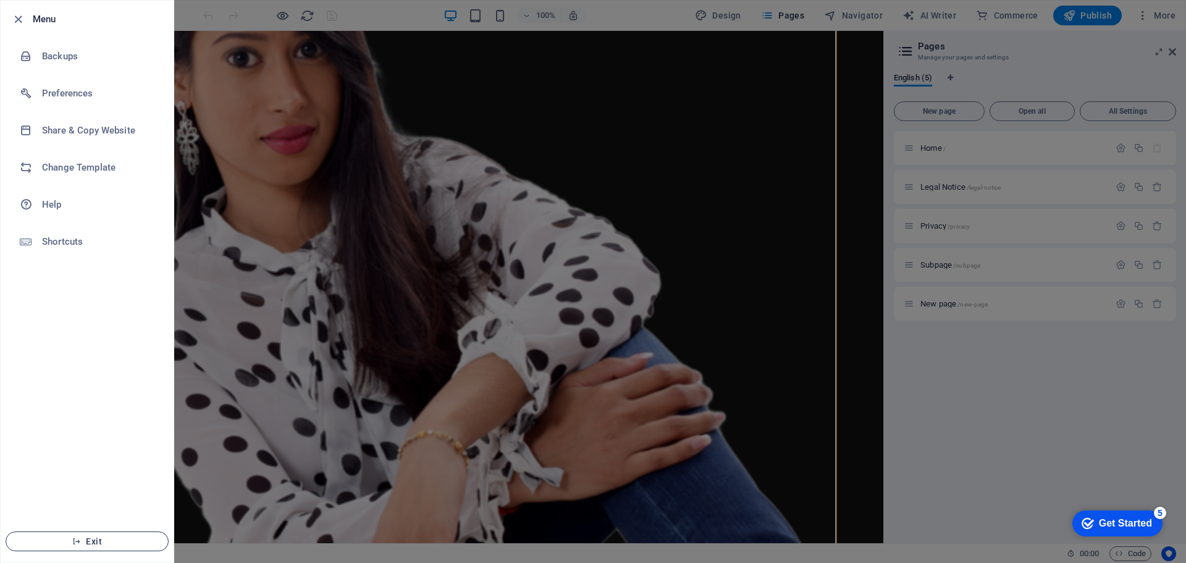
click at [125, 537] on span "Exit" at bounding box center [87, 541] width 142 height 10
